Goal: Task Accomplishment & Management: Complete application form

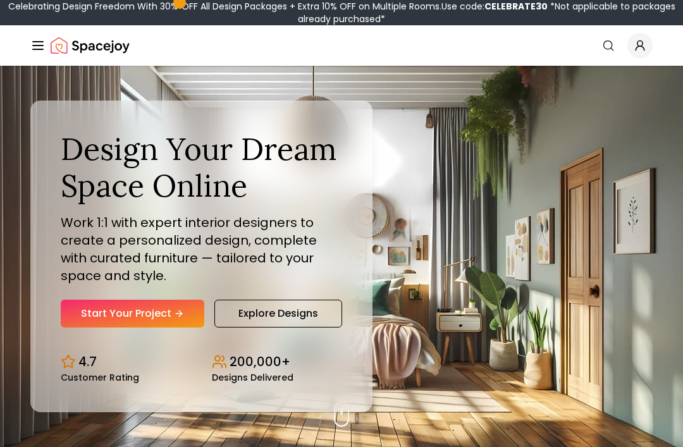
click at [143, 327] on link "Start Your Project" at bounding box center [132, 314] width 143 height 28
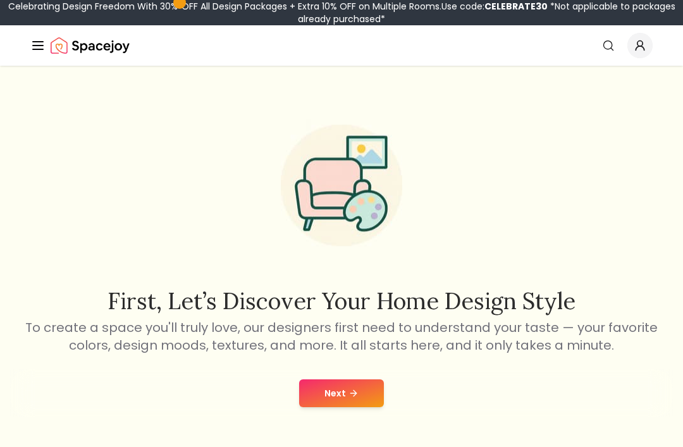
click at [370, 387] on button "Next" at bounding box center [341, 393] width 85 height 28
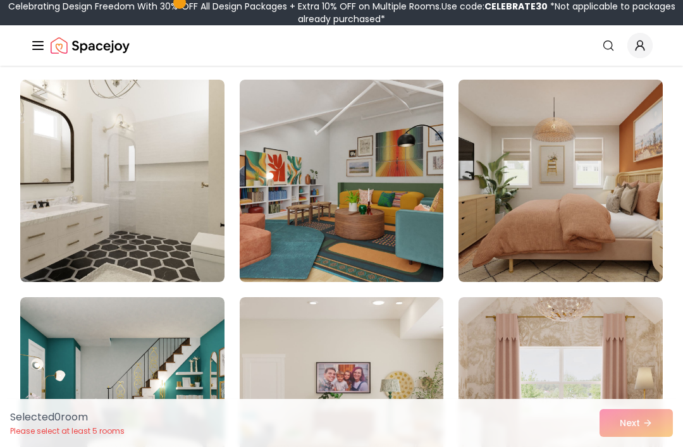
click at [609, 203] on img at bounding box center [560, 181] width 204 height 202
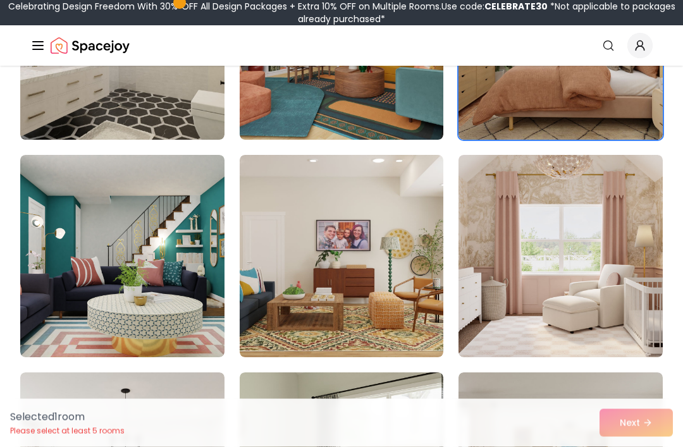
scroll to position [693, 0]
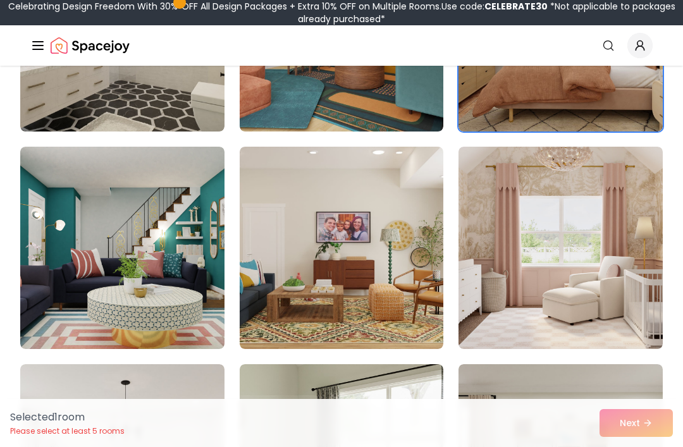
click at [628, 243] on img at bounding box center [560, 248] width 204 height 202
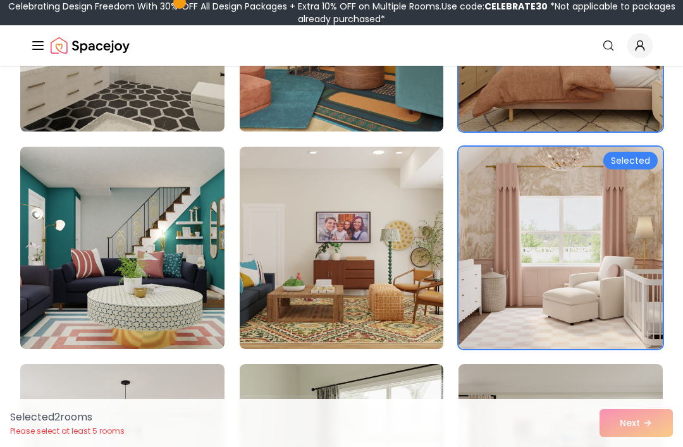
click at [80, 276] on img at bounding box center [122, 248] width 204 height 202
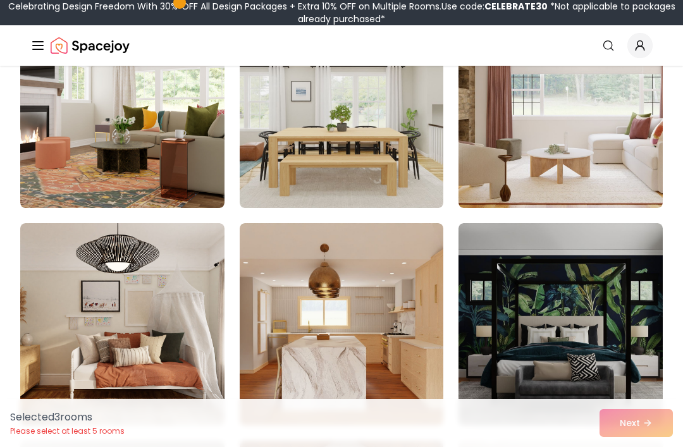
click at [118, 285] on img at bounding box center [122, 324] width 204 height 202
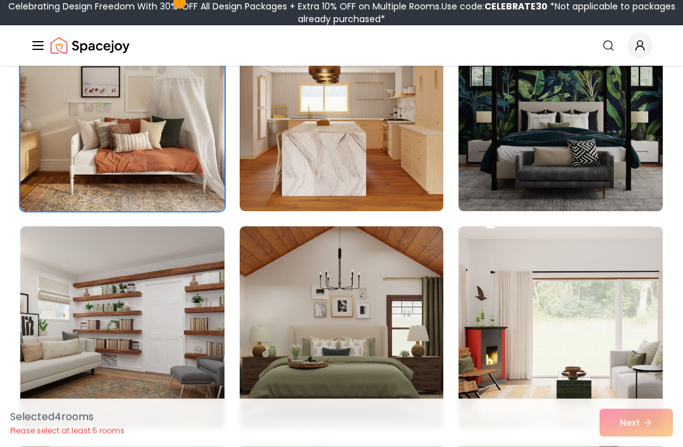
click at [609, 159] on img at bounding box center [560, 110] width 204 height 202
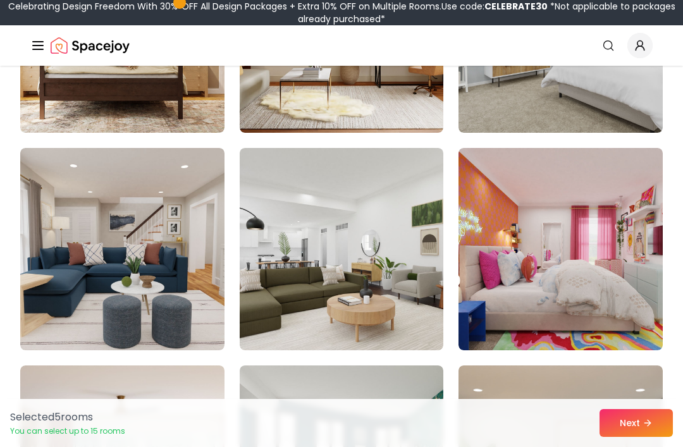
click at [607, 201] on img at bounding box center [560, 249] width 204 height 202
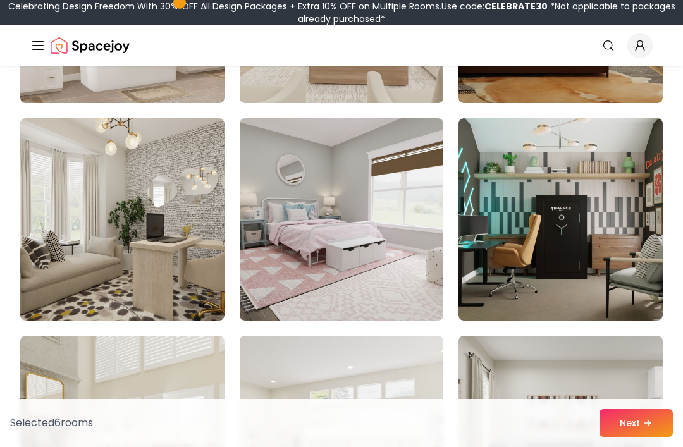
click at [413, 217] on img at bounding box center [342, 219] width 204 height 202
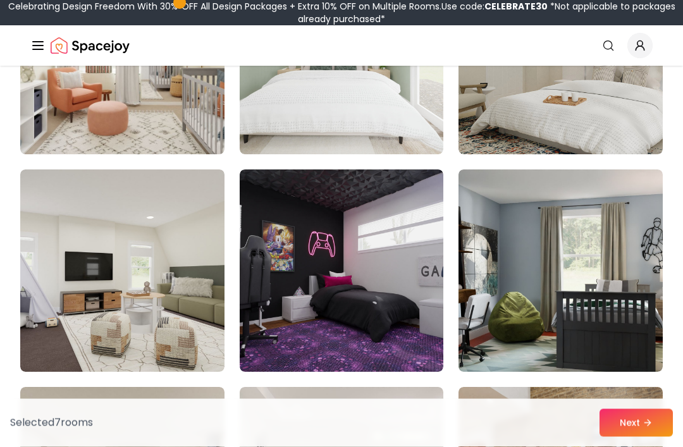
scroll to position [3497, 0]
click at [298, 317] on img at bounding box center [342, 270] width 204 height 202
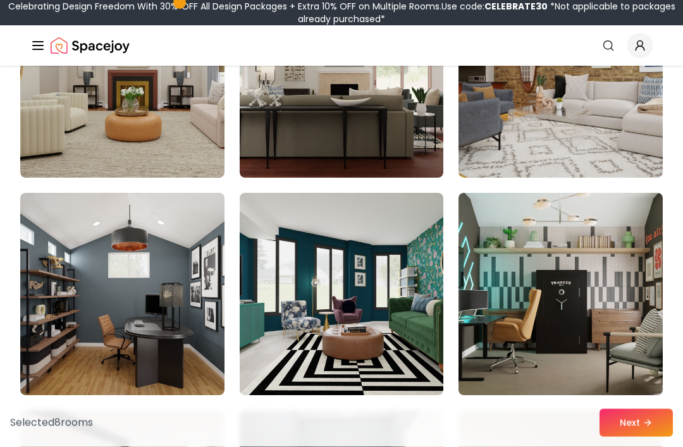
scroll to position [3908, 0]
click at [608, 282] on img at bounding box center [560, 294] width 204 height 202
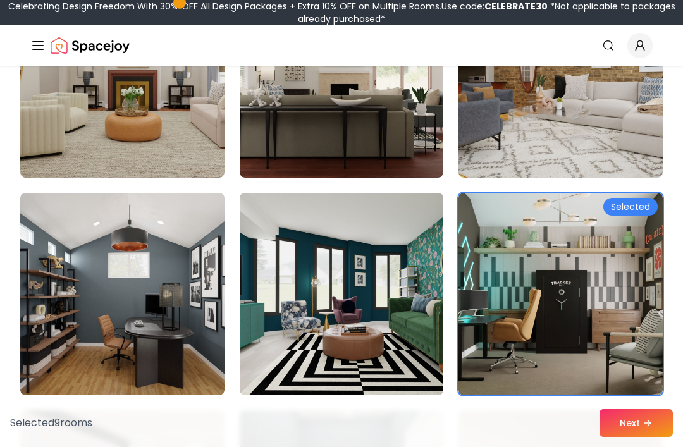
click at [277, 335] on img at bounding box center [342, 294] width 204 height 202
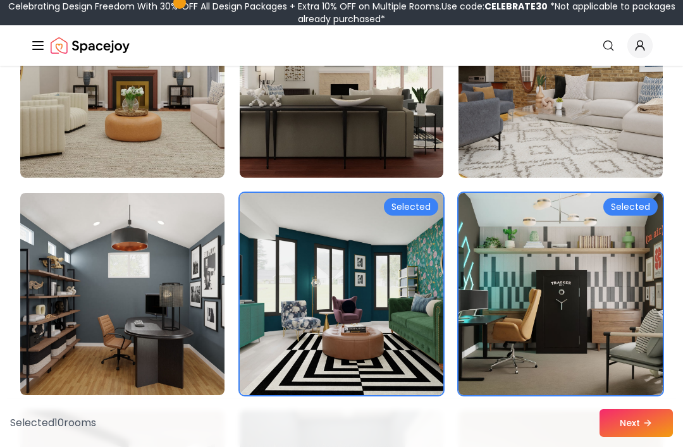
click at [618, 293] on img at bounding box center [560, 294] width 204 height 202
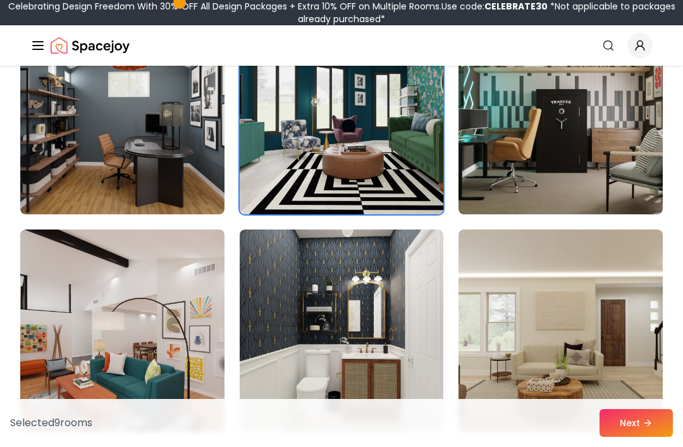
click at [109, 327] on img at bounding box center [122, 330] width 204 height 202
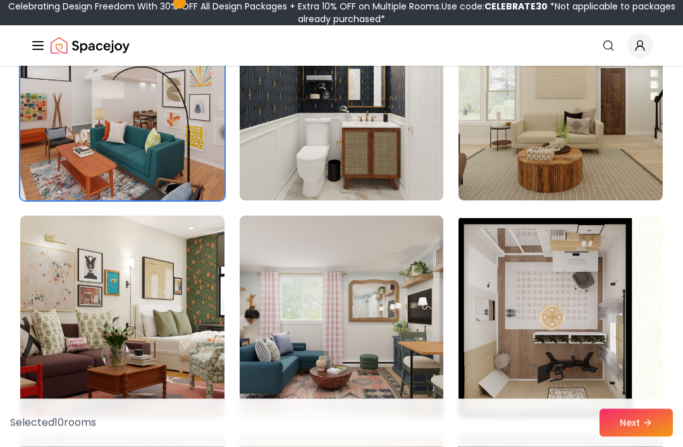
scroll to position [4330, 0]
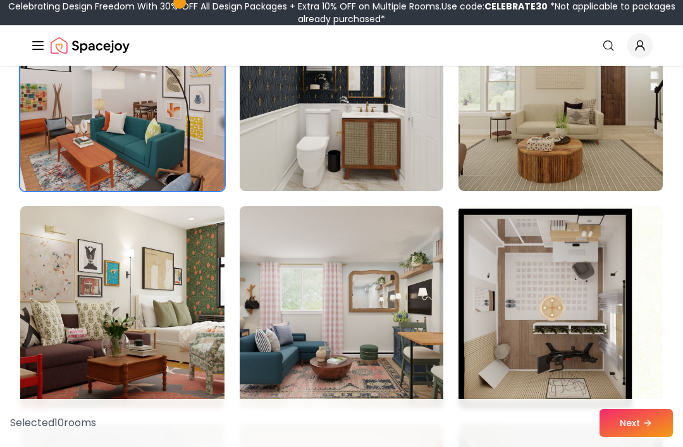
click at [418, 322] on img at bounding box center [342, 307] width 204 height 202
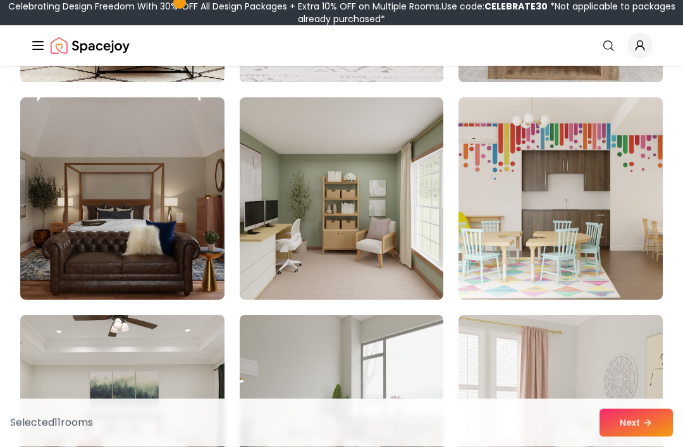
scroll to position [5961, 0]
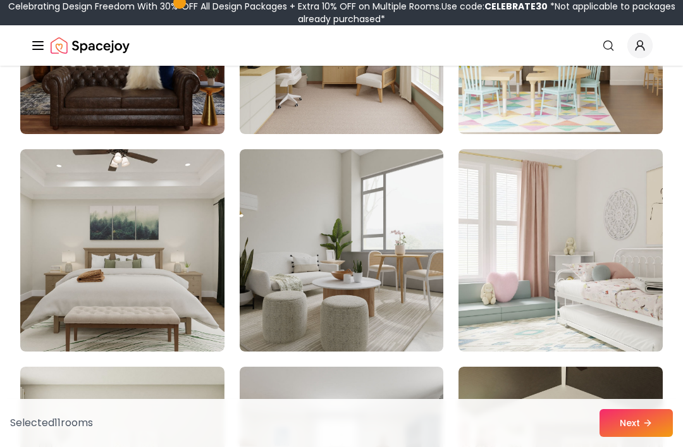
click at [628, 245] on img at bounding box center [560, 250] width 204 height 202
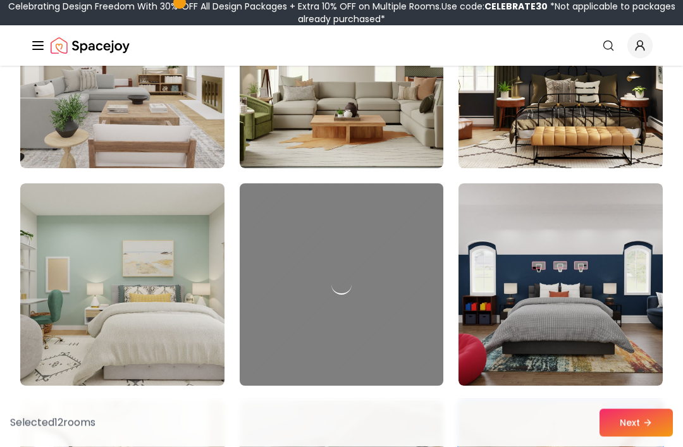
scroll to position [238, 0]
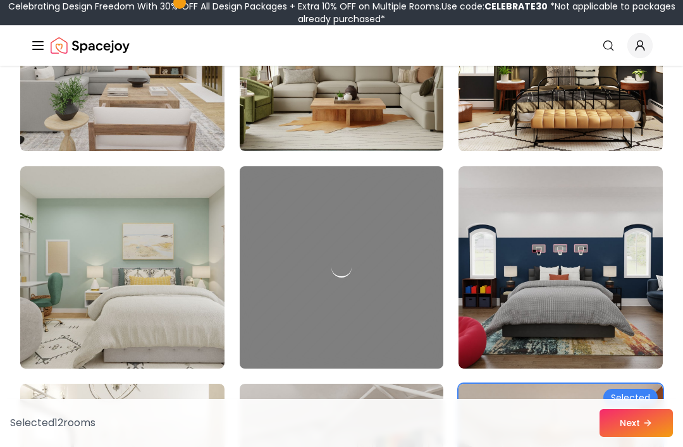
click at [110, 224] on img at bounding box center [122, 267] width 204 height 202
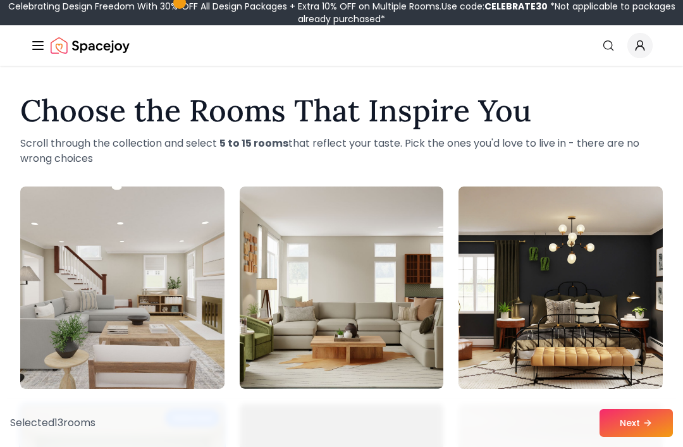
scroll to position [0, 0]
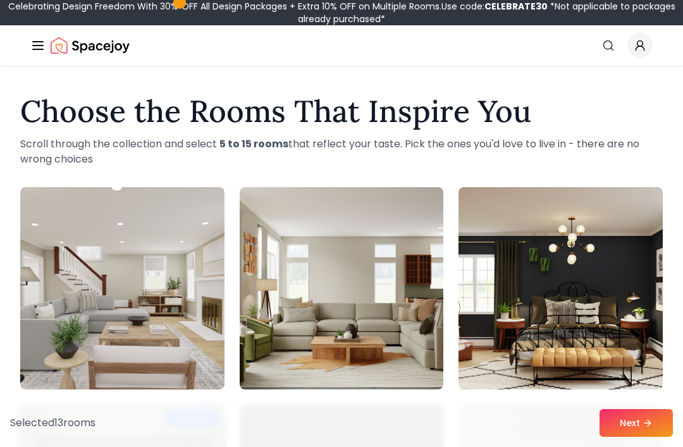
click at [650, 116] on h1 "Choose the Rooms That Inspire You" at bounding box center [341, 111] width 642 height 30
click at [44, 49] on icon "Global" at bounding box center [37, 45] width 15 height 15
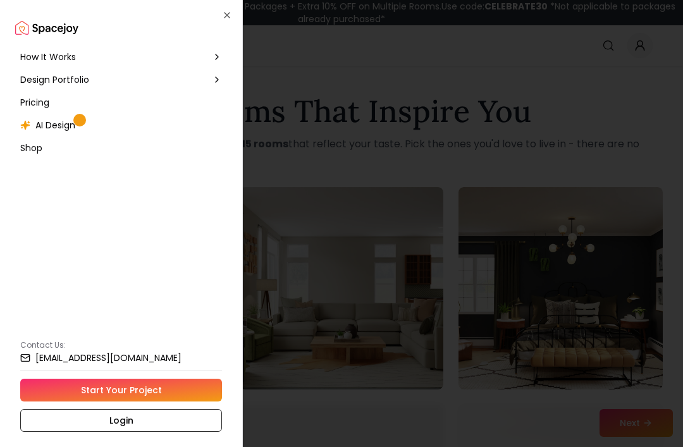
click at [42, 389] on link "Start Your Project" at bounding box center [121, 390] width 202 height 23
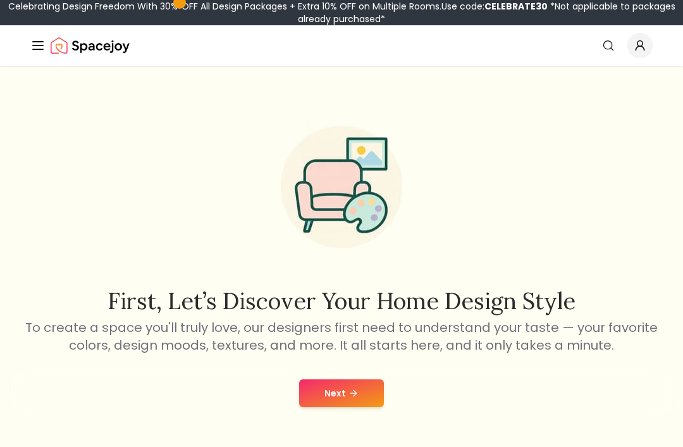
click at [353, 403] on button "Next" at bounding box center [341, 393] width 85 height 28
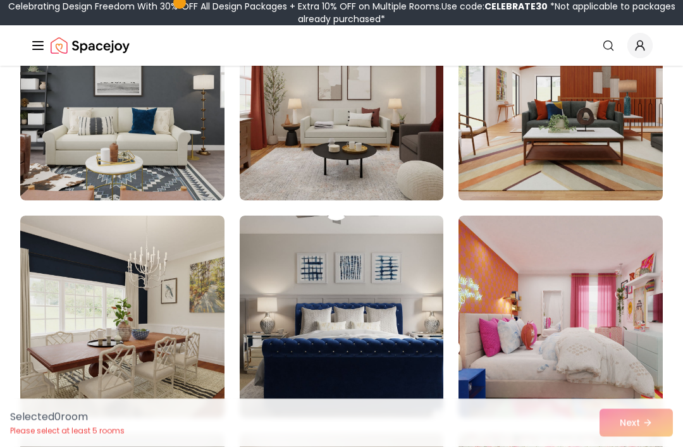
scroll to position [189, 0]
click at [611, 305] on img at bounding box center [560, 317] width 204 height 202
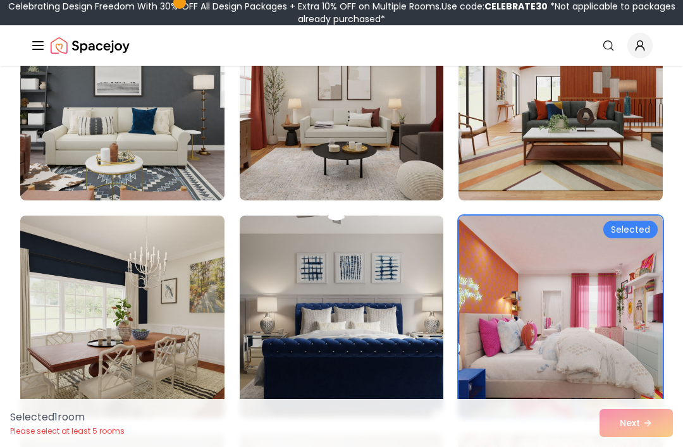
click at [314, 270] on img at bounding box center [342, 317] width 204 height 202
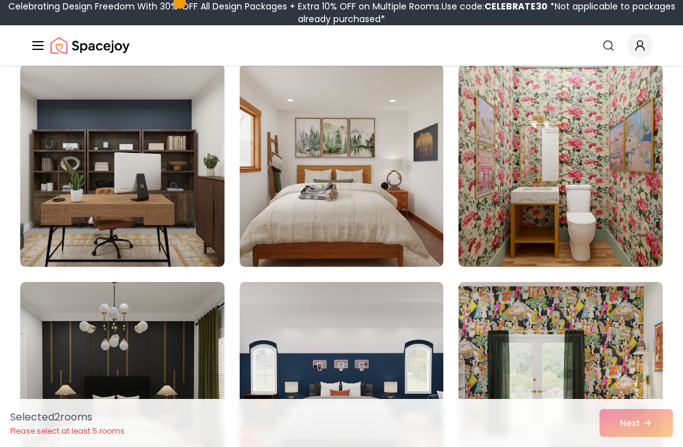
click at [614, 190] on img at bounding box center [560, 165] width 204 height 202
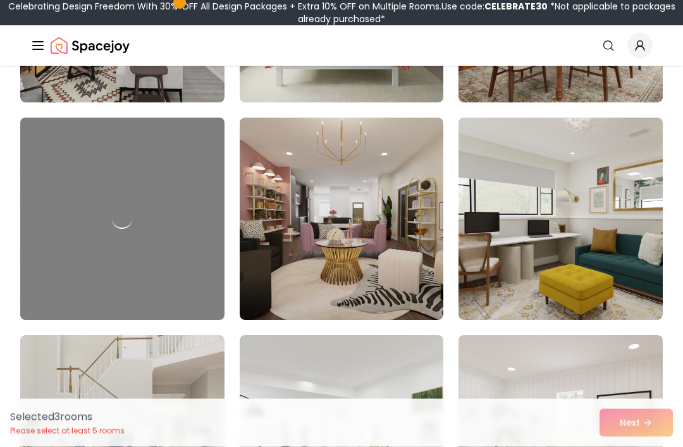
scroll to position [3549, 0]
click at [262, 200] on img at bounding box center [342, 219] width 204 height 202
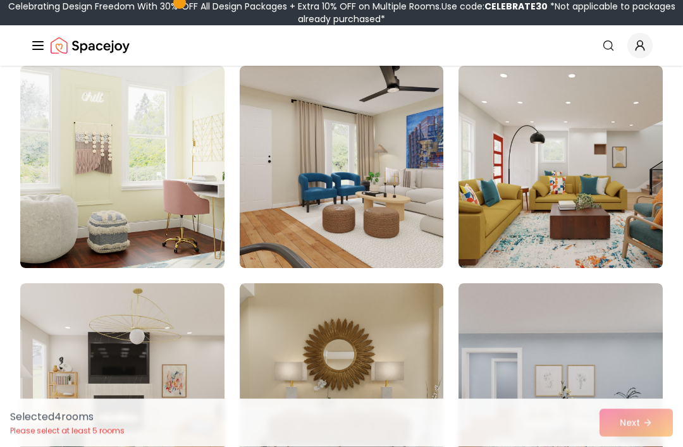
click at [131, 180] on img at bounding box center [122, 167] width 204 height 202
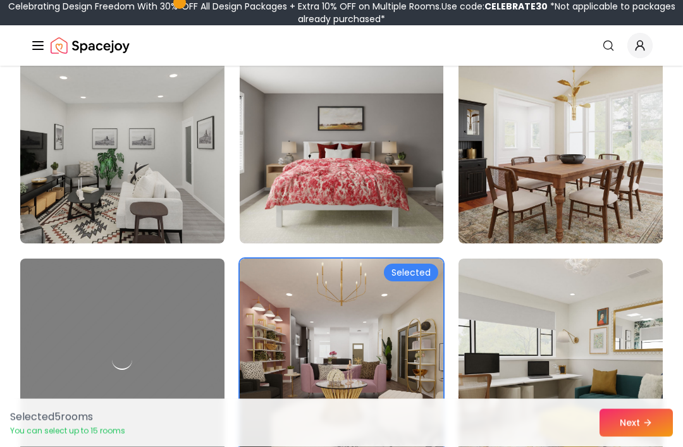
scroll to position [3408, 0]
click at [113, 281] on div at bounding box center [122, 360] width 204 height 202
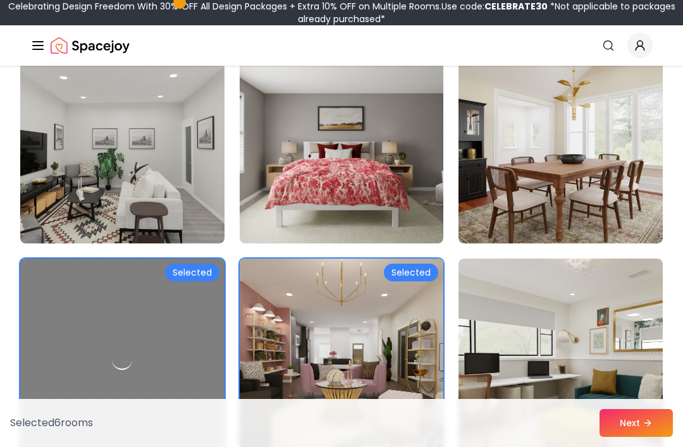
click at [108, 284] on div at bounding box center [122, 360] width 204 height 202
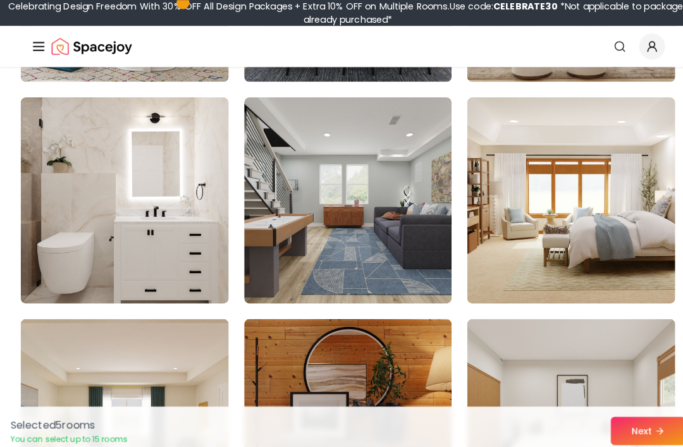
scroll to position [1172, 0]
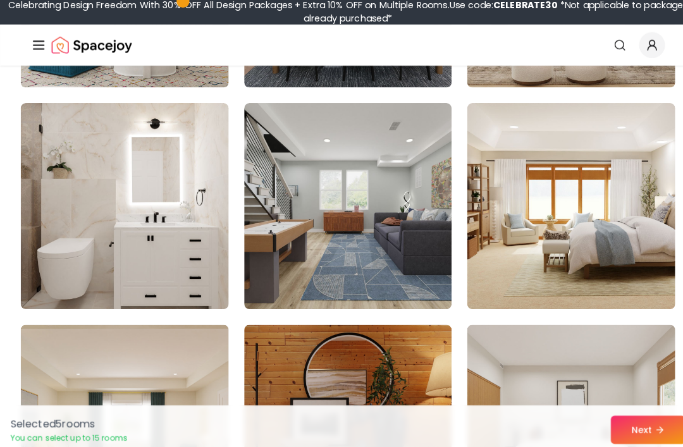
click at [135, 138] on img at bounding box center [122, 203] width 204 height 202
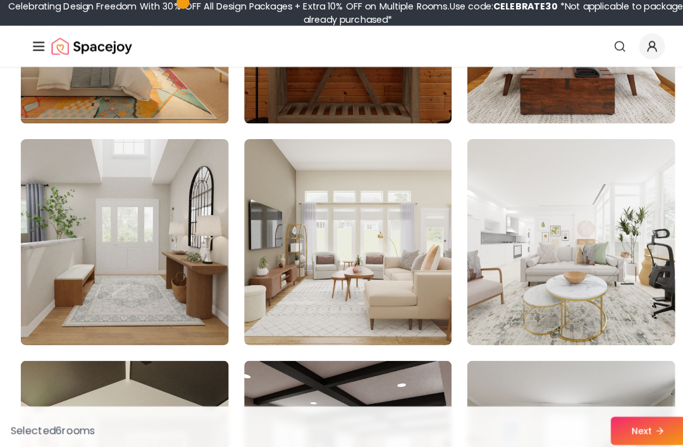
scroll to position [1597, 0]
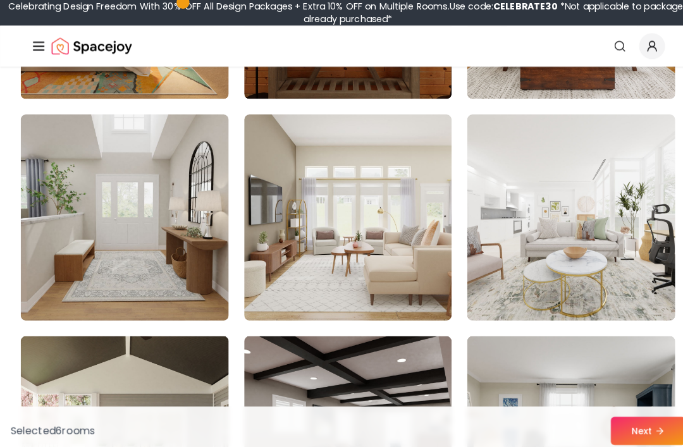
click at [617, 183] on img at bounding box center [560, 214] width 204 height 202
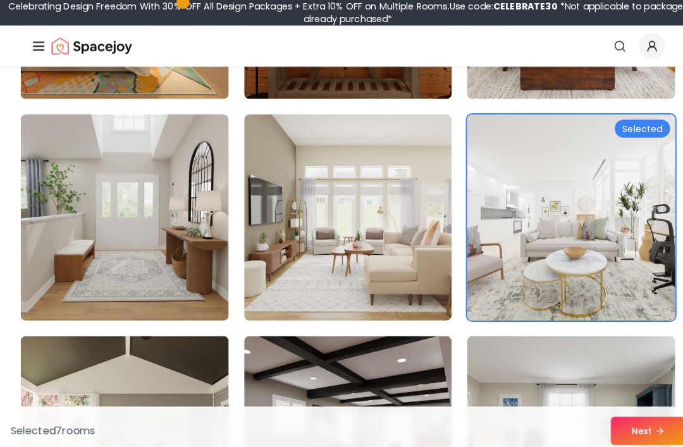
click at [417, 260] on img at bounding box center [342, 214] width 204 height 202
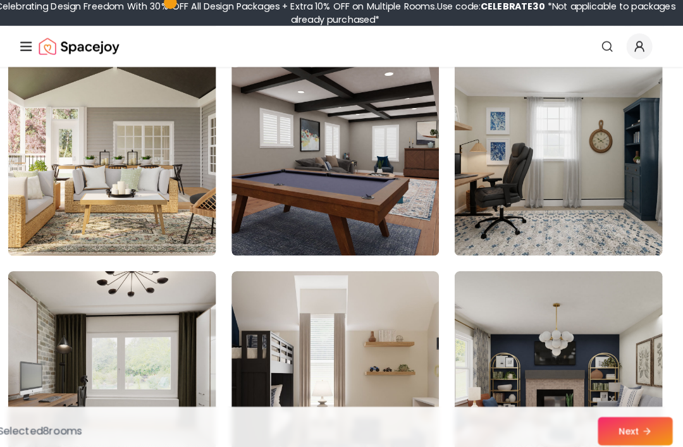
scroll to position [1878, 0]
click at [83, 168] on img at bounding box center [122, 150] width 204 height 202
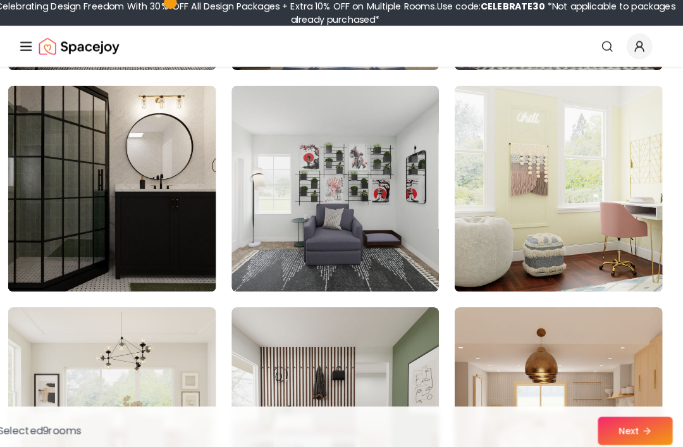
click at [592, 244] on img at bounding box center [560, 185] width 204 height 202
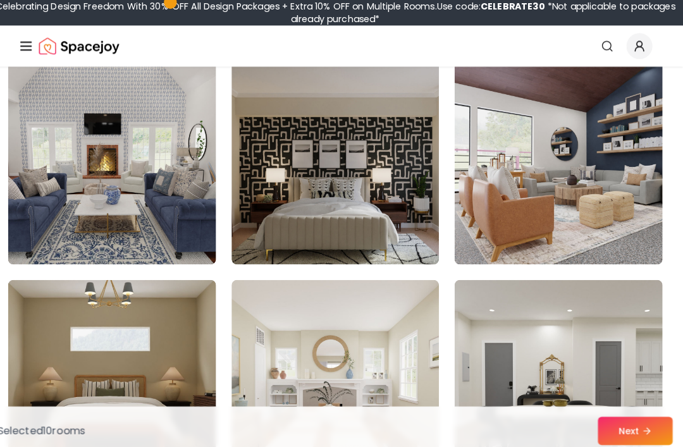
click at [599, 204] on img at bounding box center [560, 159] width 204 height 202
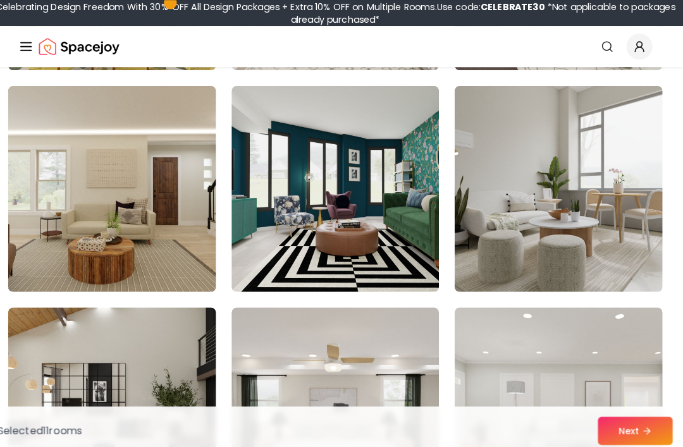
click at [252, 157] on img at bounding box center [342, 185] width 204 height 202
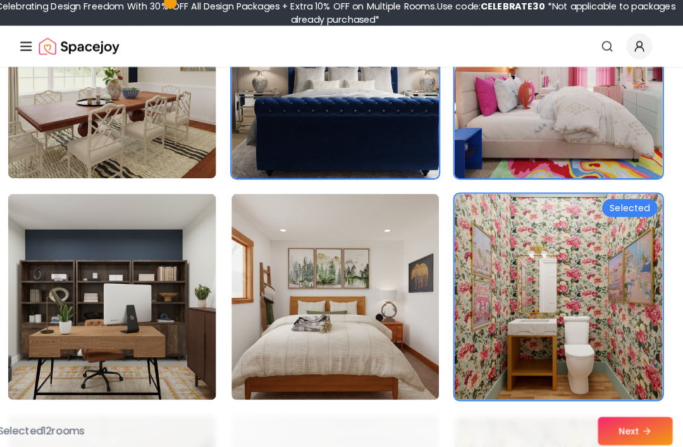
scroll to position [432, 0]
click at [630, 437] on button "Next" at bounding box center [635, 423] width 73 height 28
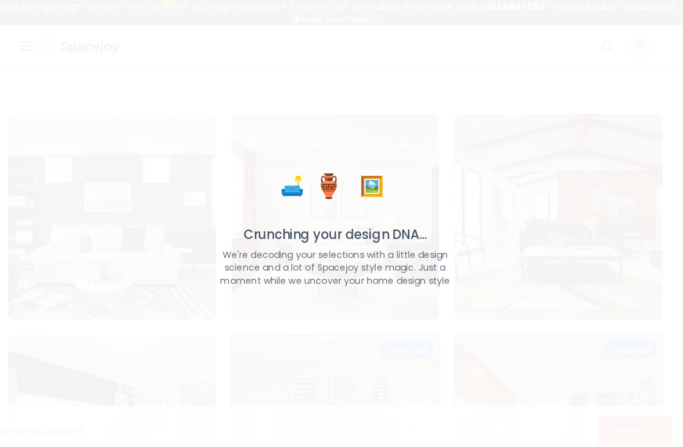
scroll to position [0, 0]
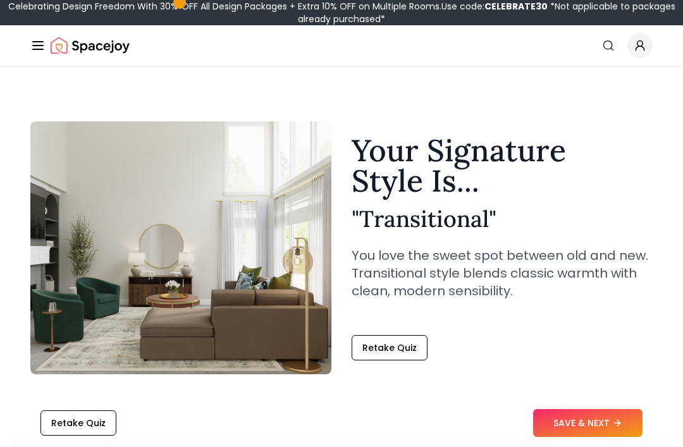
click at [625, 422] on button "SAVE & NEXT" at bounding box center [587, 423] width 109 height 28
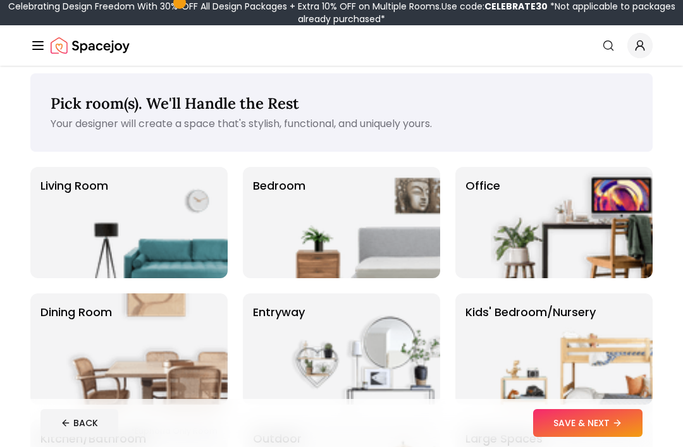
click at [300, 190] on img at bounding box center [359, 222] width 162 height 111
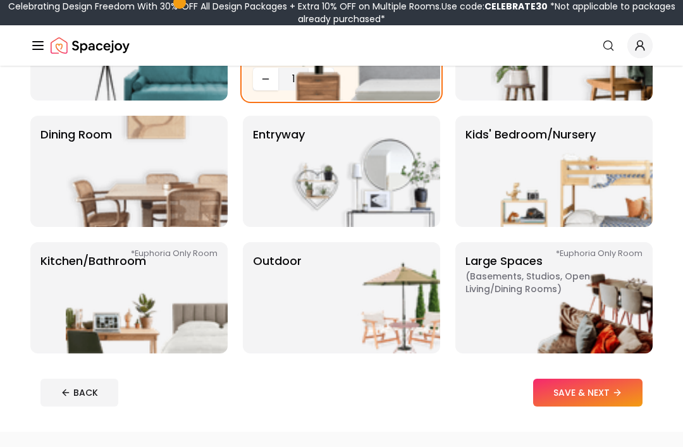
scroll to position [189, 0]
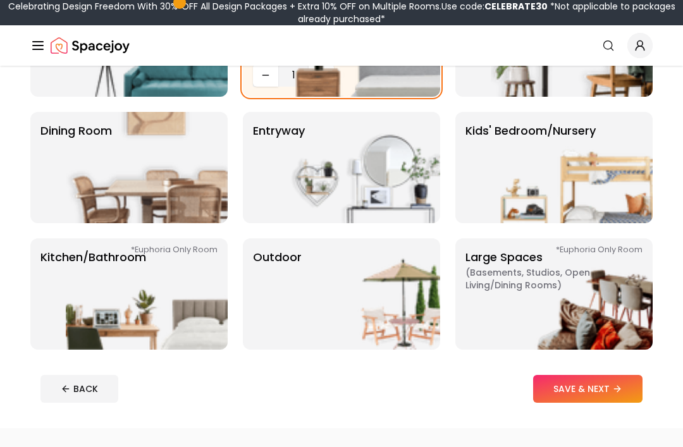
click at [639, 173] on img at bounding box center [572, 167] width 162 height 111
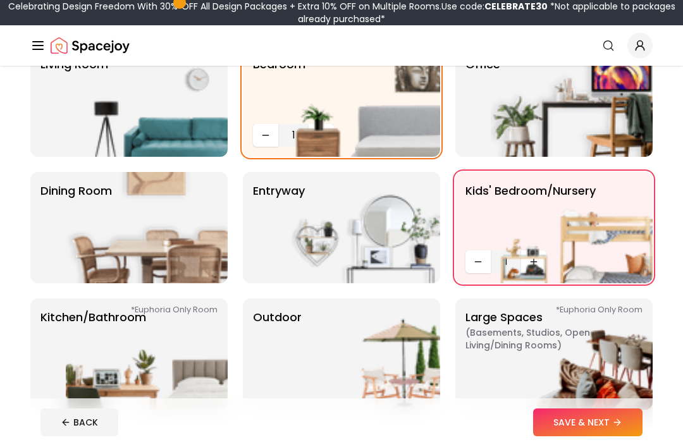
scroll to position [122, 0]
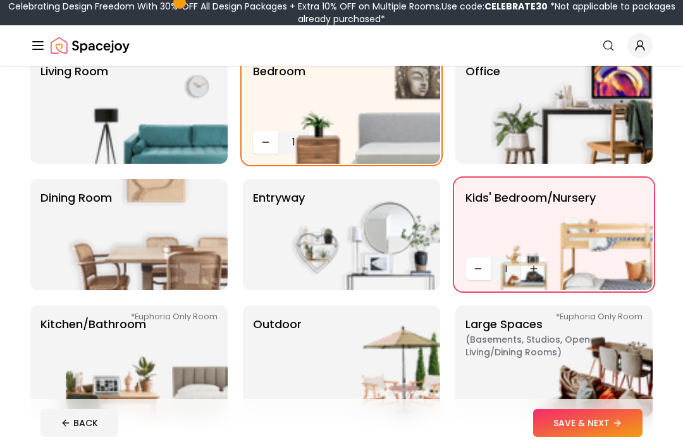
click at [609, 217] on img at bounding box center [572, 234] width 162 height 111
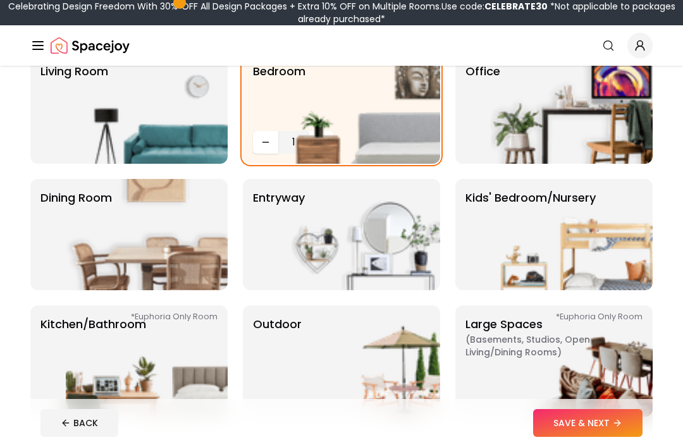
click at [602, 437] on button "SAVE & NEXT" at bounding box center [587, 423] width 109 height 28
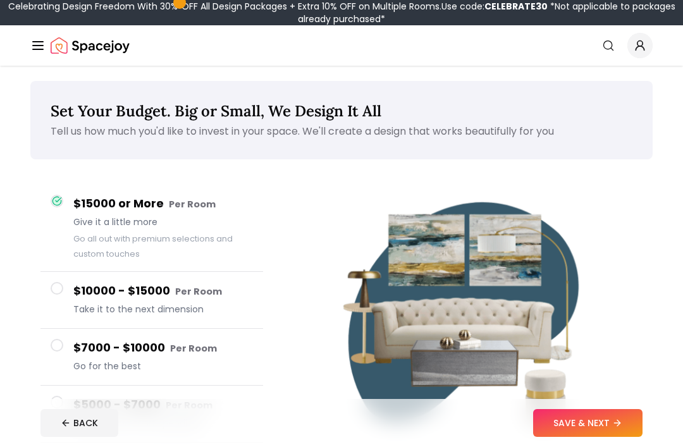
click at [90, 304] on span "Take it to the next dimension" at bounding box center [163, 309] width 180 height 13
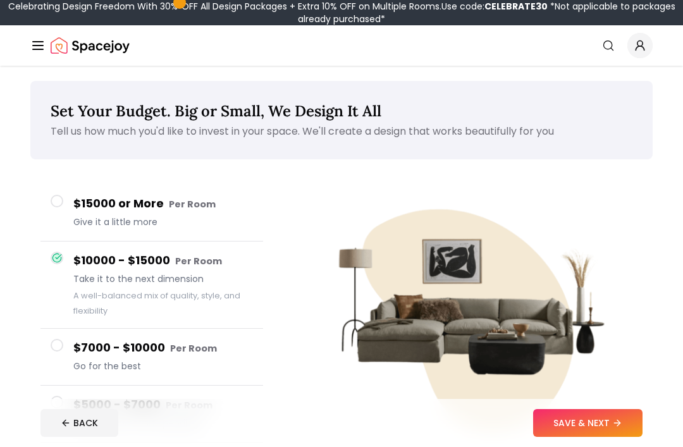
click at [90, 345] on h4 "$7000 - $10000 Per Room" at bounding box center [163, 348] width 180 height 18
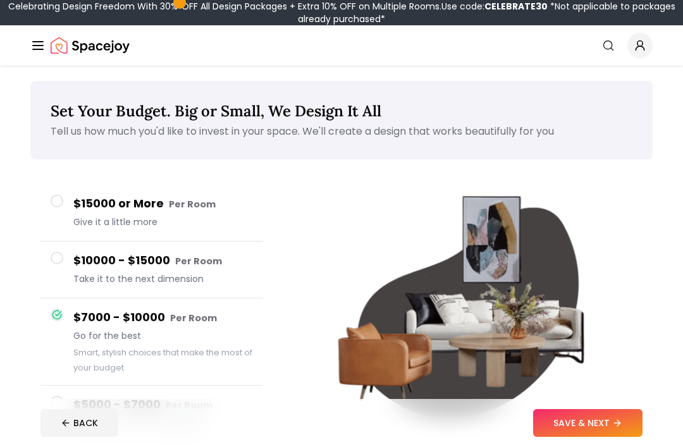
click at [99, 398] on h4 "$5000 - $7000 Per Room" at bounding box center [163, 405] width 180 height 18
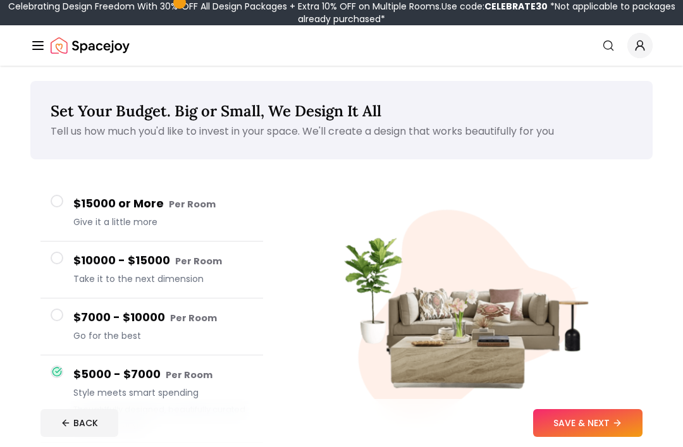
click at [32, 310] on div "$15000 or More Per Room Give it a little more $10000 - $15000 Per Room Take it …" at bounding box center [151, 341] width 243 height 334
click at [64, 260] on button "$10000 - $15000 Per Room Take it to the next dimension" at bounding box center [151, 269] width 223 height 57
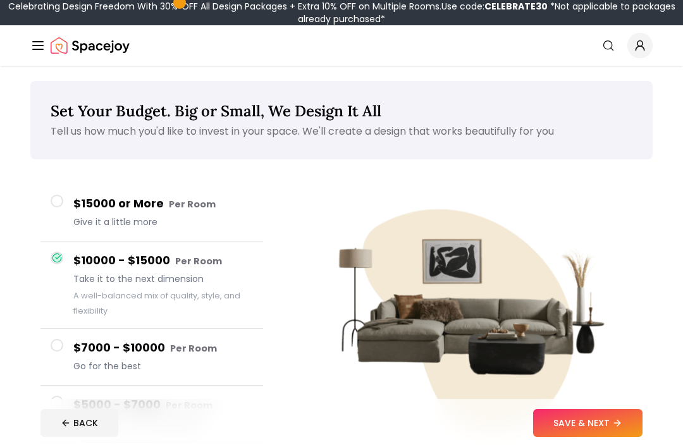
click at [614, 437] on button "SAVE & NEXT" at bounding box center [587, 423] width 109 height 28
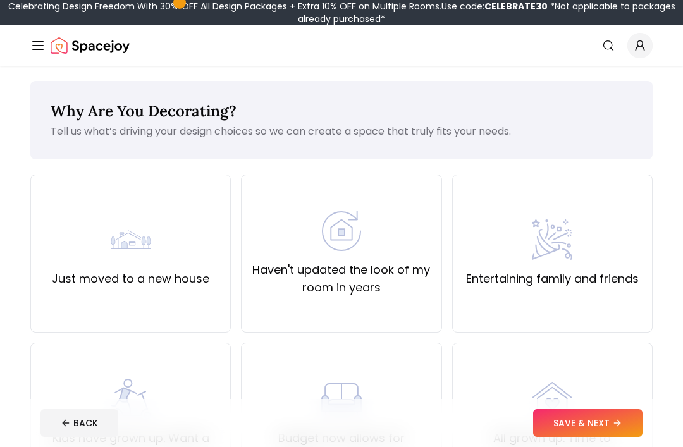
click at [281, 225] on div "Haven't updated the look of my room in years" at bounding box center [341, 253] width 179 height 86
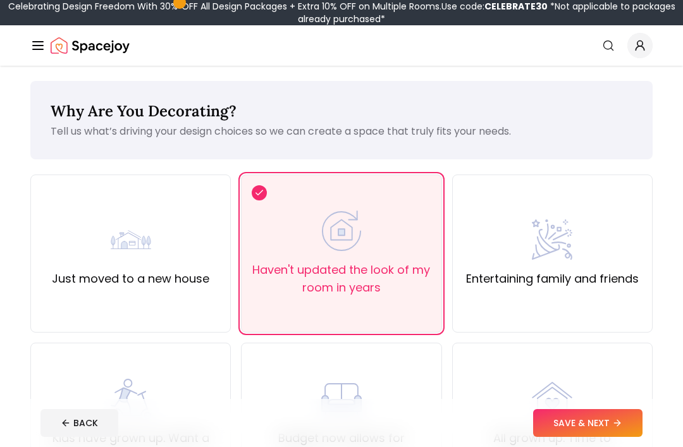
click at [593, 262] on div "Entertaining family and friends" at bounding box center [552, 253] width 173 height 68
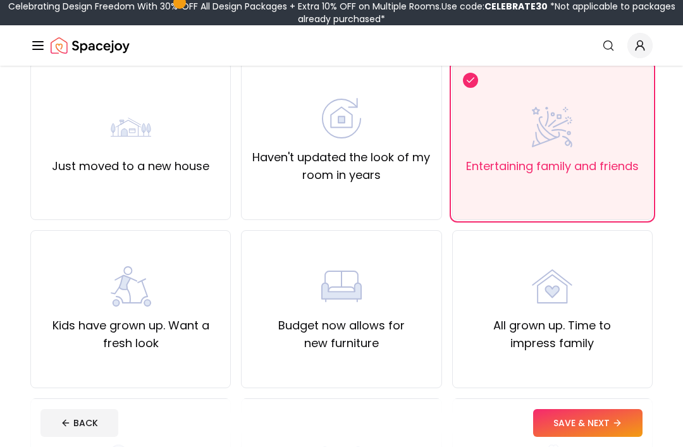
scroll to position [121, 0]
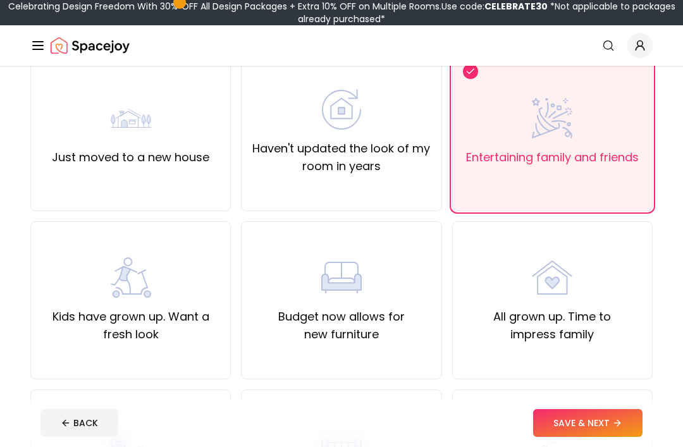
click at [580, 291] on div "All grown up. Time to impress family" at bounding box center [552, 300] width 179 height 86
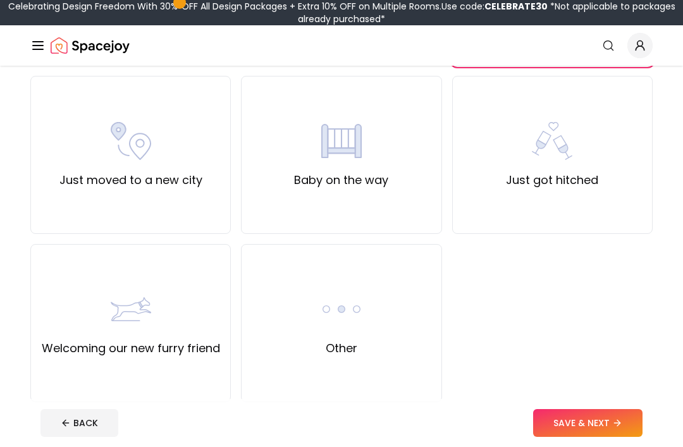
scroll to position [436, 0]
click at [451, 305] on div "Just moved to a new house Haven't updated the look of my room in years Entertai…" at bounding box center [341, 69] width 622 height 662
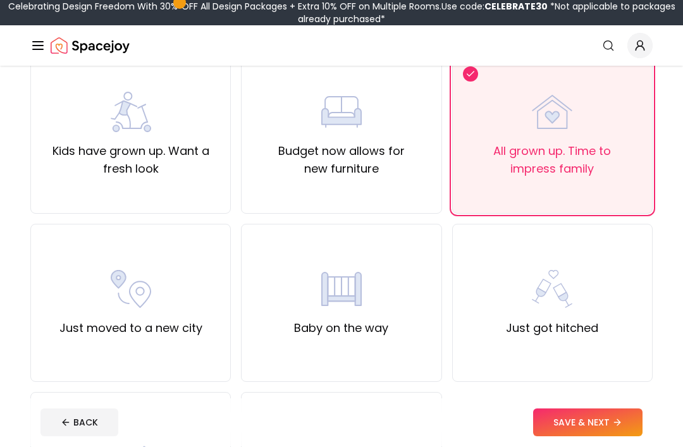
scroll to position [271, 0]
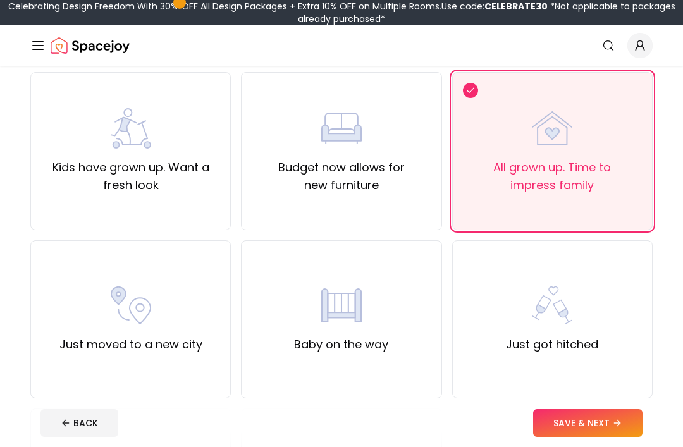
click at [127, 134] on img at bounding box center [131, 128] width 40 height 40
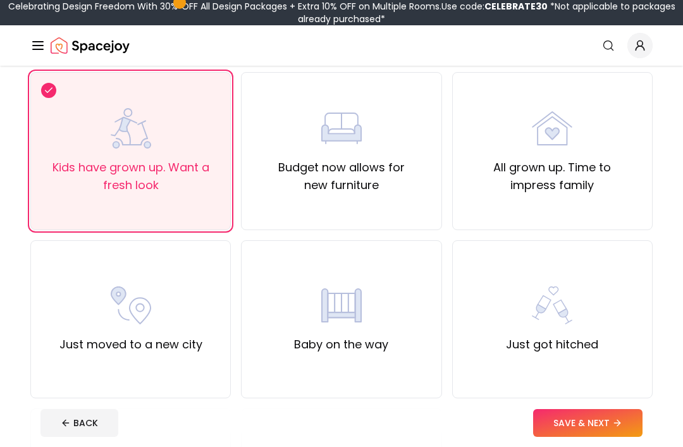
click at [616, 423] on icon at bounding box center [617, 423] width 6 height 0
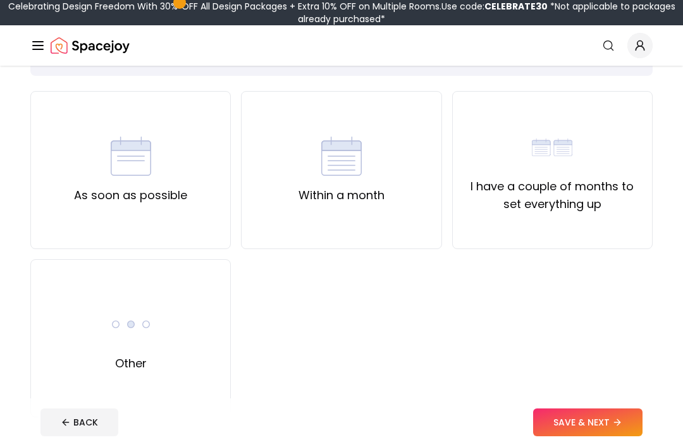
scroll to position [83, 0]
click at [631, 222] on div "I have a couple of months to set everything up" at bounding box center [552, 170] width 200 height 158
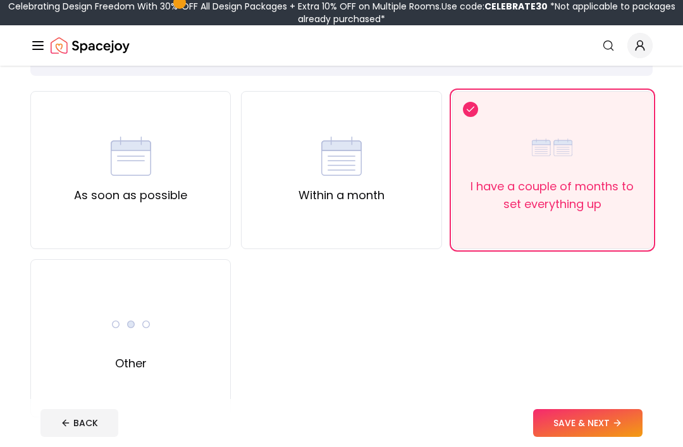
click at [625, 437] on button "SAVE & NEXT" at bounding box center [587, 423] width 109 height 28
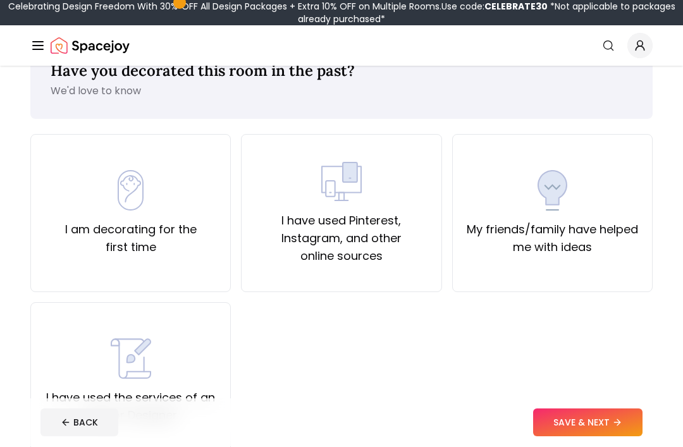
scroll to position [42, 0]
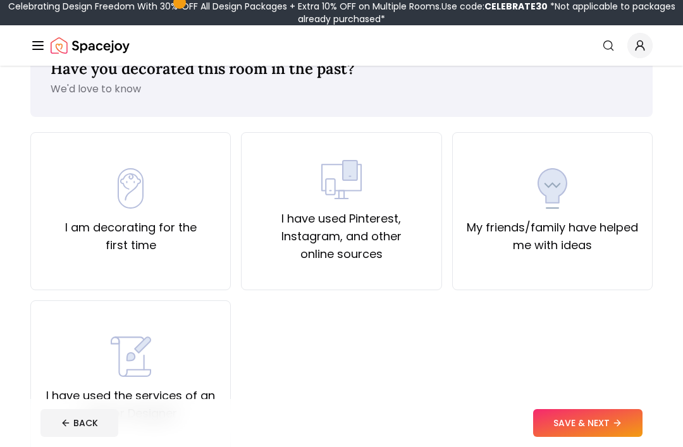
click at [611, 240] on label "My friends/family have helped me with ideas" at bounding box center [552, 236] width 179 height 35
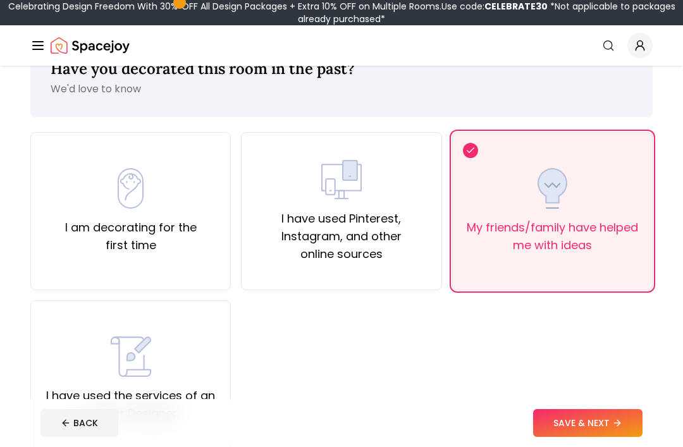
click at [624, 437] on button "SAVE & NEXT" at bounding box center [587, 423] width 109 height 28
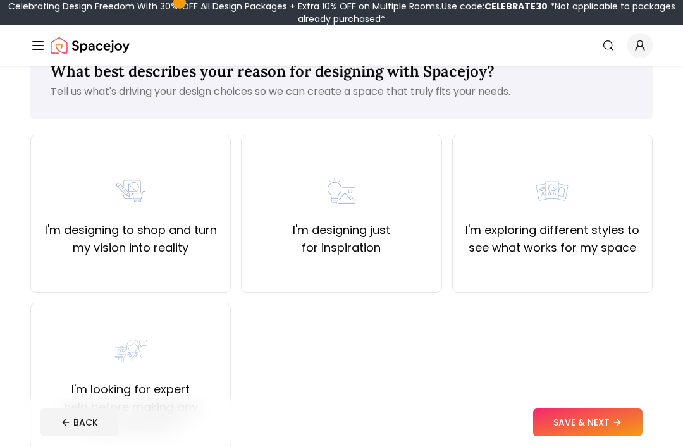
scroll to position [40, 0]
click at [582, 238] on label "I'm exploring different styles to see what works for my space" at bounding box center [552, 238] width 179 height 35
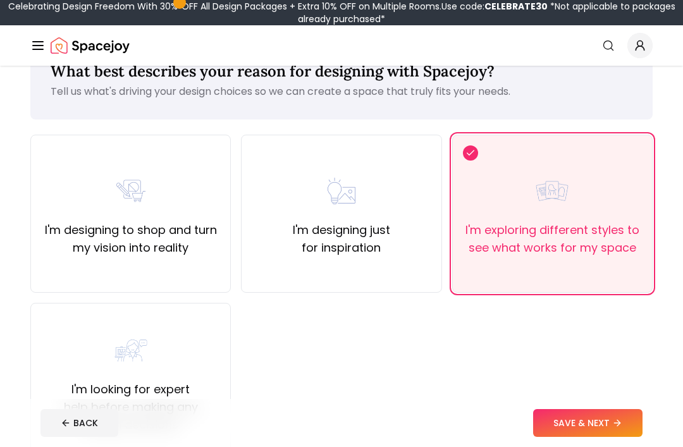
click at [603, 437] on button "SAVE & NEXT" at bounding box center [587, 423] width 109 height 28
